Goal: Task Accomplishment & Management: Use online tool/utility

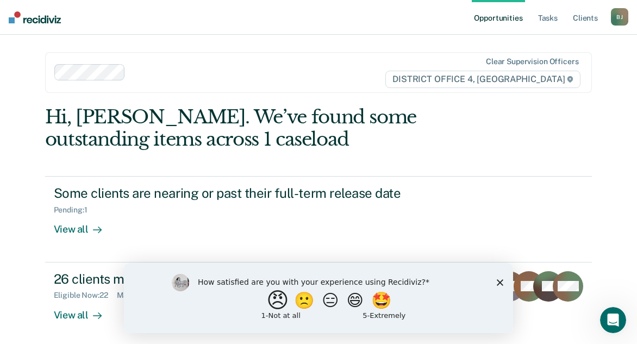
click at [271, 299] on button "😠" at bounding box center [279, 300] width 26 height 22
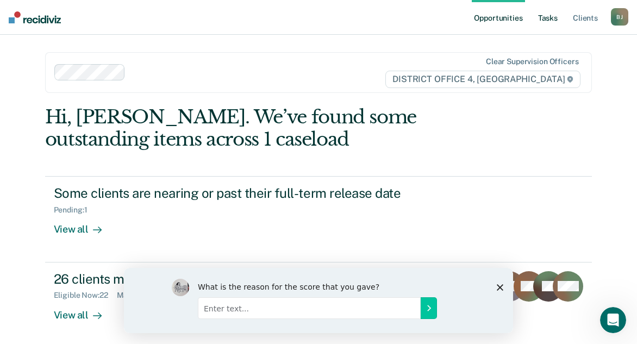
click at [546, 13] on link "Tasks" at bounding box center [548, 17] width 24 height 35
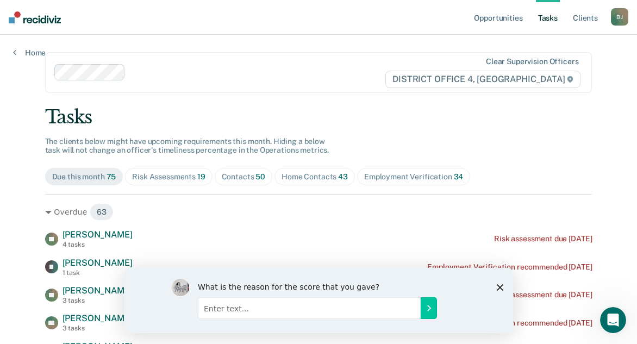
click at [312, 173] on div "Home Contacts 43" at bounding box center [315, 176] width 66 height 9
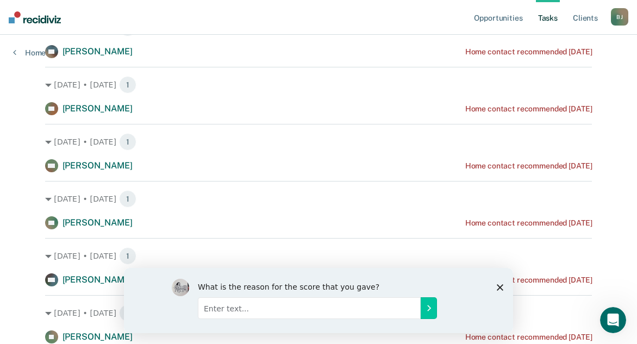
scroll to position [544, 0]
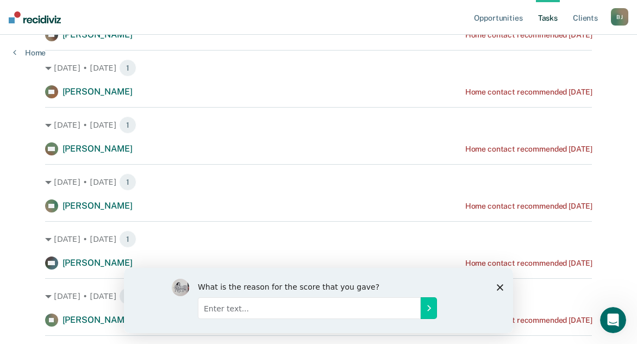
click at [501, 289] on icon "Close survey" at bounding box center [500, 287] width 7 height 7
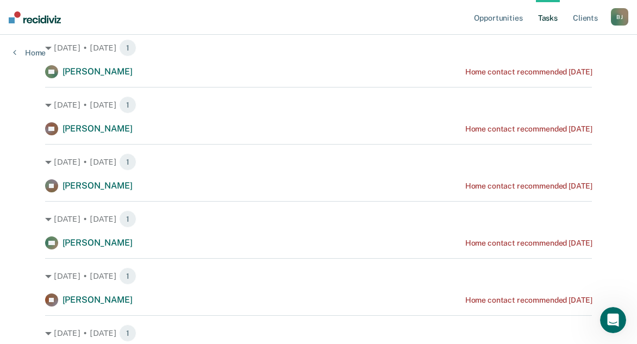
scroll to position [0, 0]
